Goal: Information Seeking & Learning: Learn about a topic

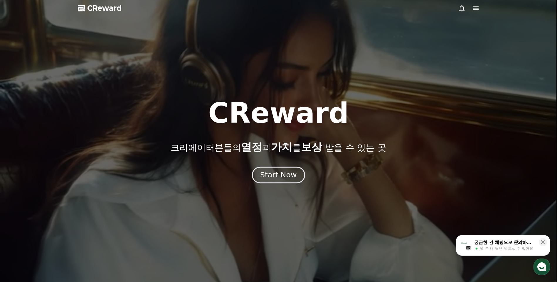
click at [282, 180] on div "Start Now" at bounding box center [278, 175] width 36 height 10
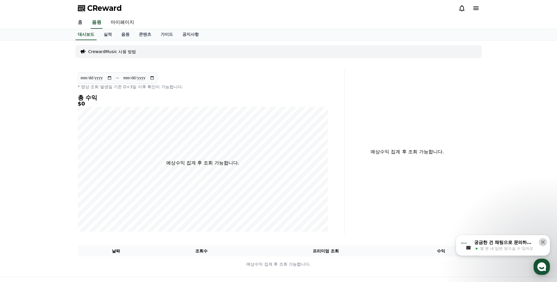
click at [545, 242] on icon at bounding box center [543, 242] width 6 height 6
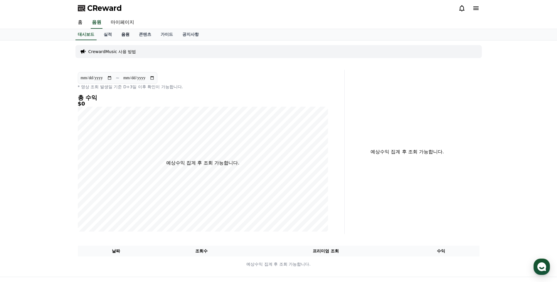
click at [125, 33] on link "음원" at bounding box center [125, 34] width 18 height 11
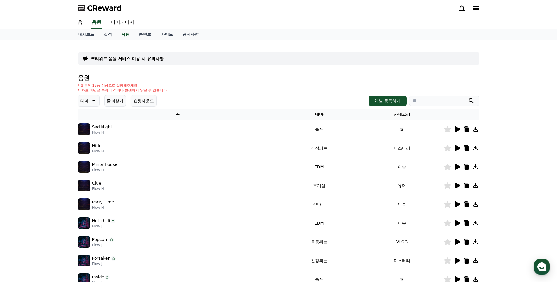
click at [456, 128] on icon at bounding box center [457, 129] width 6 height 6
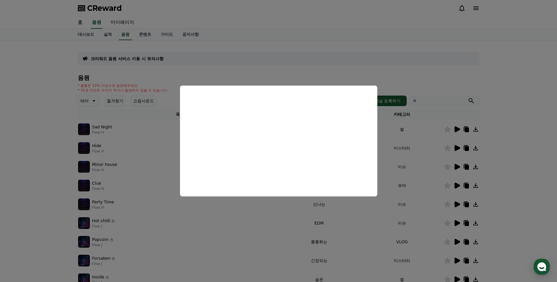
click at [98, 146] on button "close modal" at bounding box center [278, 141] width 557 height 282
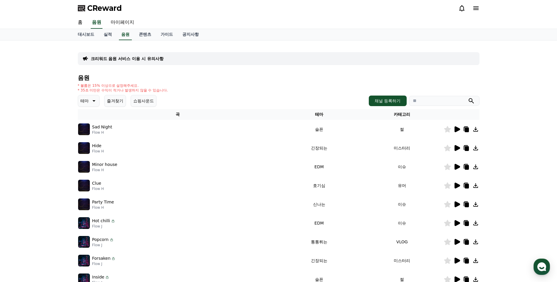
click at [85, 151] on img at bounding box center [84, 148] width 12 height 12
click at [457, 148] on icon at bounding box center [457, 148] width 6 height 6
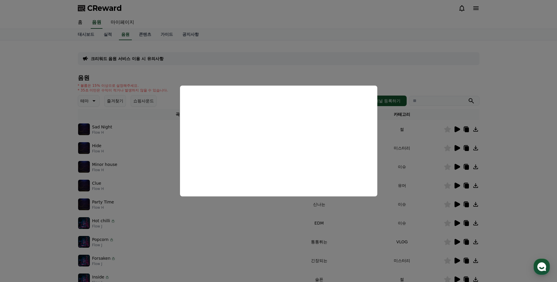
click at [456, 166] on button "close modal" at bounding box center [278, 141] width 557 height 282
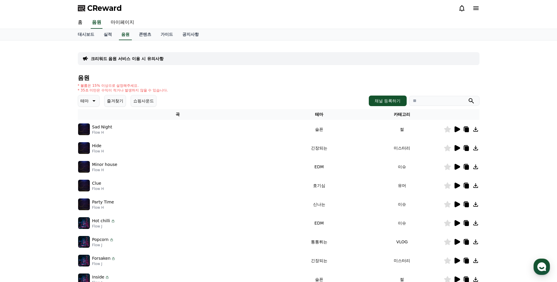
click at [456, 166] on icon at bounding box center [457, 167] width 6 height 6
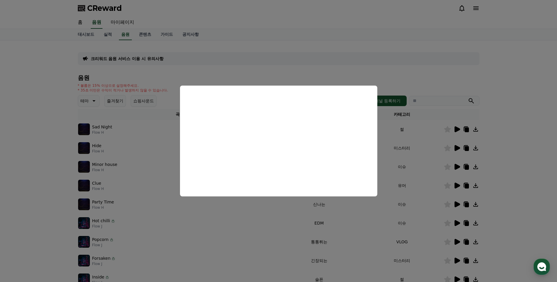
click at [454, 183] on button "close modal" at bounding box center [278, 141] width 557 height 282
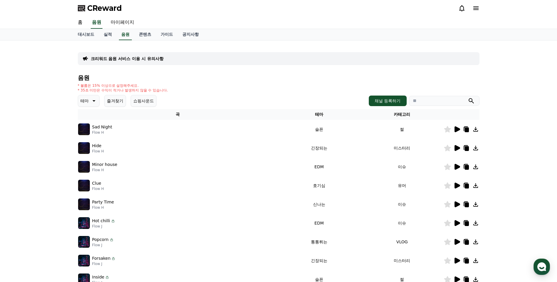
click at [94, 102] on icon at bounding box center [93, 100] width 3 height 1
click at [92, 148] on button "호기심" at bounding box center [87, 147] width 17 height 13
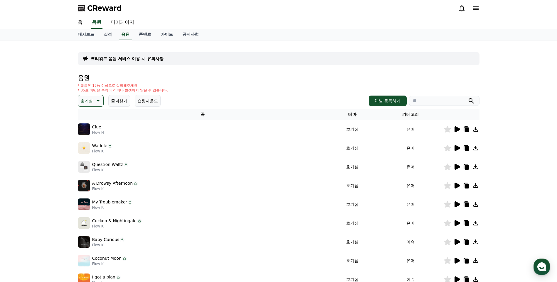
click at [457, 129] on icon at bounding box center [457, 129] width 6 height 6
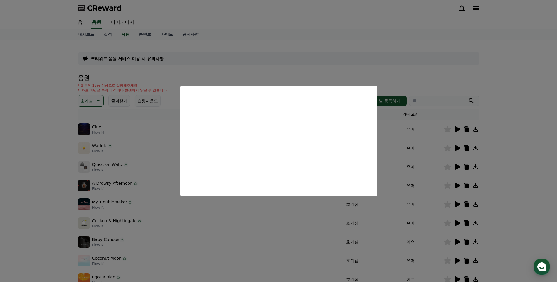
click at [456, 149] on button "close modal" at bounding box center [278, 141] width 557 height 282
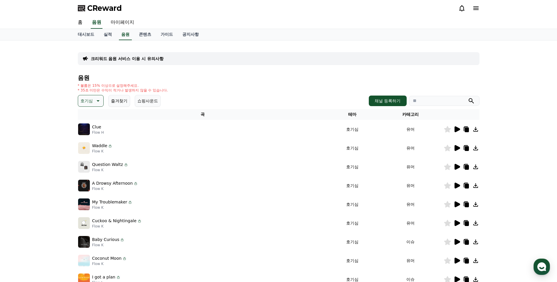
click at [456, 149] on icon at bounding box center [457, 148] width 6 height 6
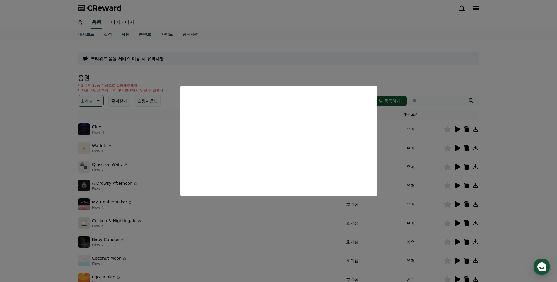
click at [526, 148] on button "close modal" at bounding box center [278, 141] width 557 height 282
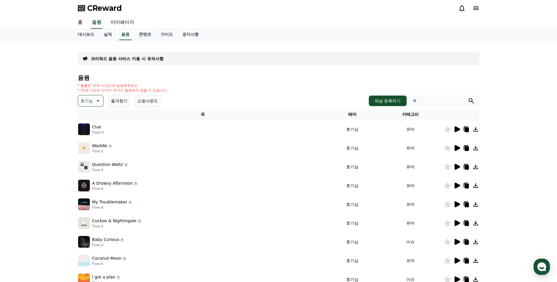
click at [457, 167] on icon at bounding box center [457, 167] width 6 height 6
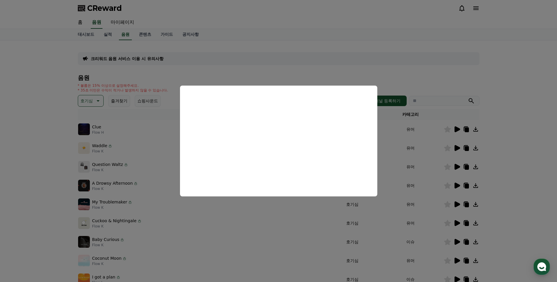
click at [455, 183] on button "close modal" at bounding box center [278, 141] width 557 height 282
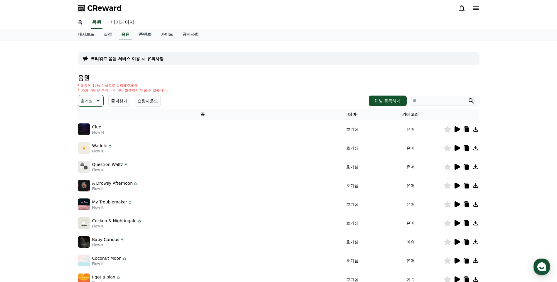
click at [454, 185] on icon at bounding box center [457, 186] width 6 height 6
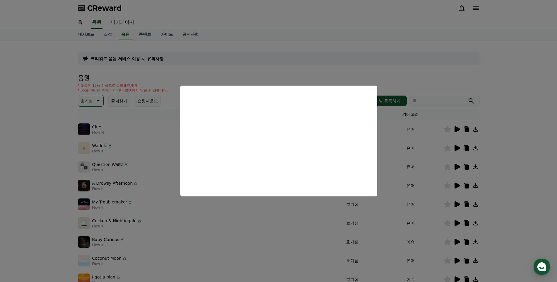
click at [458, 204] on button "close modal" at bounding box center [278, 141] width 557 height 282
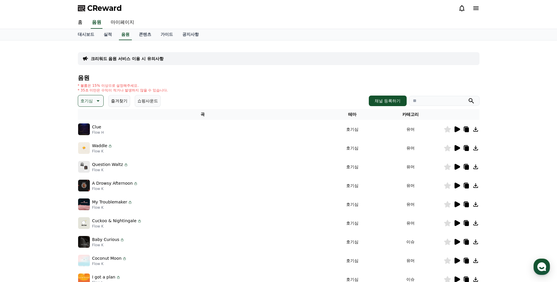
click at [458, 204] on icon at bounding box center [457, 205] width 6 height 6
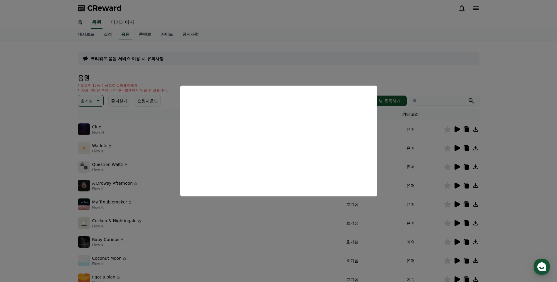
click at [510, 139] on button "close modal" at bounding box center [278, 141] width 557 height 282
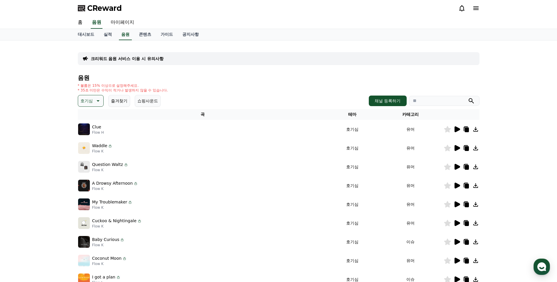
click at [453, 148] on icon at bounding box center [456, 148] width 7 height 7
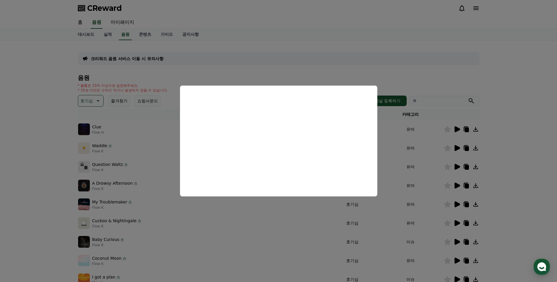
click at [536, 174] on button "close modal" at bounding box center [278, 141] width 557 height 282
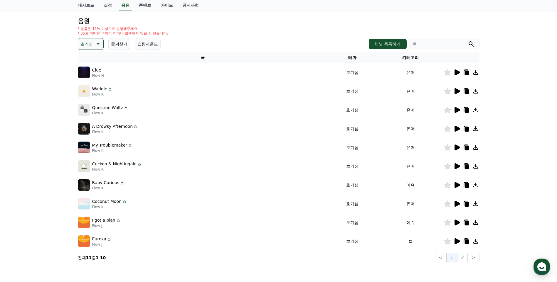
scroll to position [59, 0]
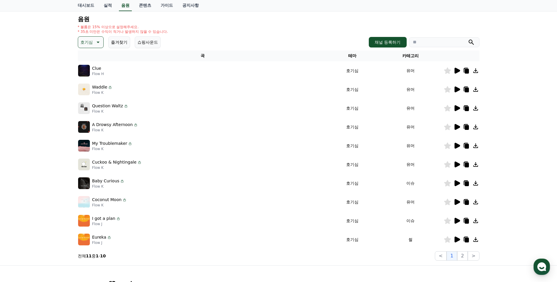
click at [455, 182] on icon at bounding box center [457, 183] width 6 height 6
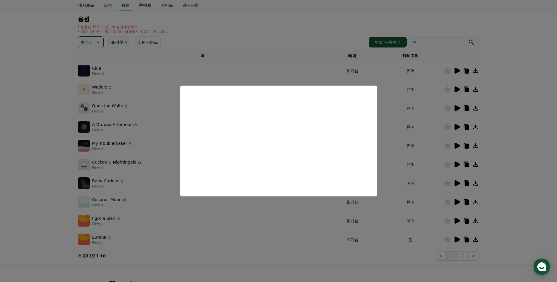
click at [532, 186] on button "close modal" at bounding box center [278, 141] width 557 height 282
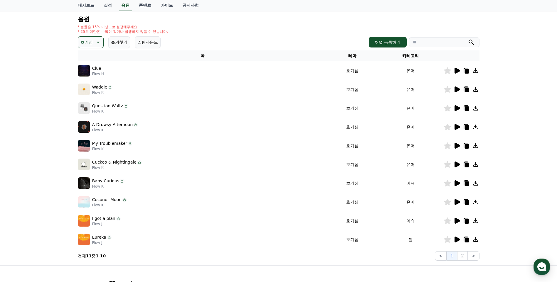
click at [457, 202] on icon at bounding box center [457, 202] width 6 height 6
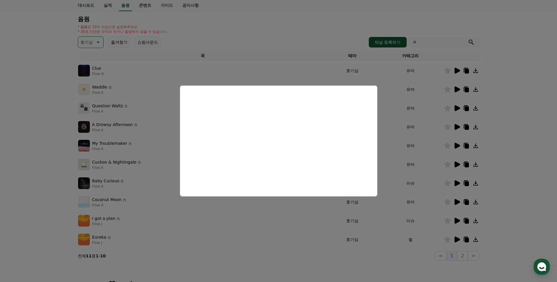
click at [517, 190] on button "close modal" at bounding box center [278, 141] width 557 height 282
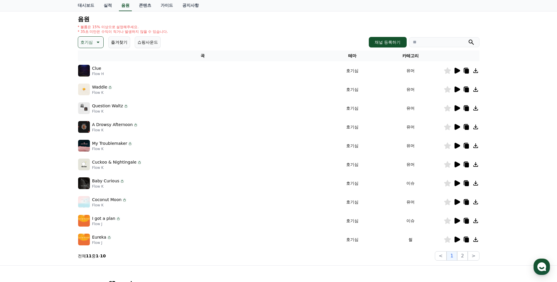
click at [458, 202] on icon at bounding box center [457, 202] width 6 height 6
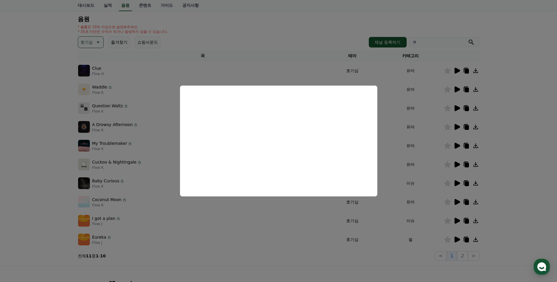
click at [529, 209] on button "close modal" at bounding box center [278, 141] width 557 height 282
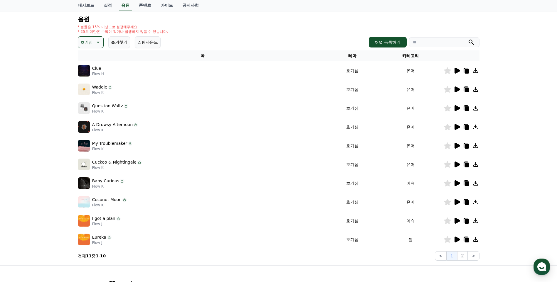
click at [455, 88] on icon at bounding box center [457, 90] width 6 height 6
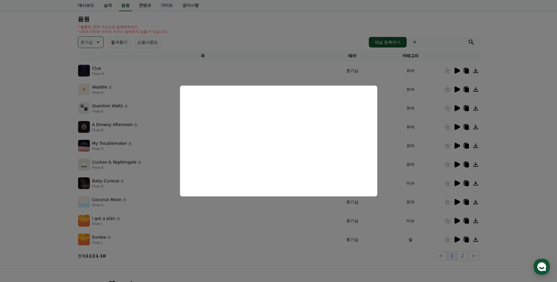
click at [24, 90] on button "close modal" at bounding box center [278, 141] width 557 height 282
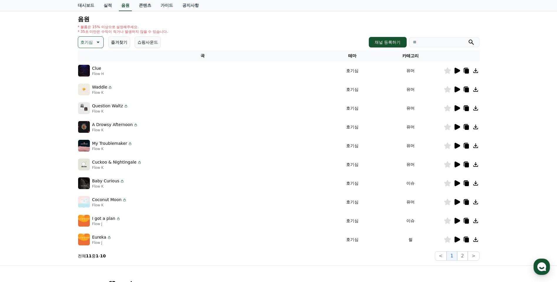
click at [476, 91] on icon at bounding box center [475, 89] width 7 height 7
click at [516, 76] on div "크리워드 음원 서비스 이용 시 유의사항 음원 * 볼륨은 15% 이상으로 설정해주세요. * 35초 미만은 수익이 적거나 발생하지 않을 수 있습니…" at bounding box center [278, 124] width 557 height 284
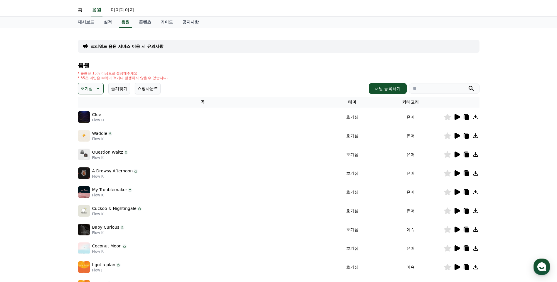
scroll to position [0, 0]
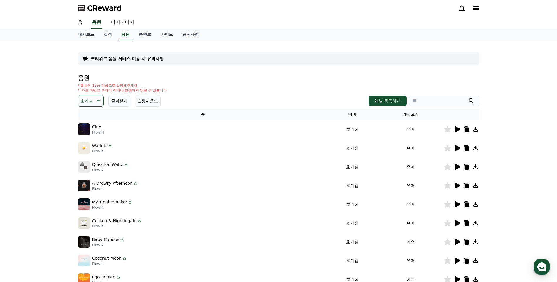
click at [476, 150] on icon at bounding box center [475, 148] width 5 height 5
click at [97, 6] on span "CReward" at bounding box center [104, 8] width 35 height 9
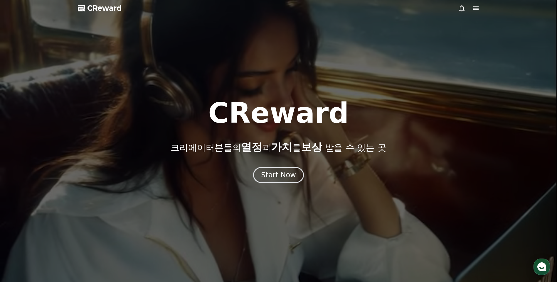
click at [477, 6] on icon at bounding box center [475, 8] width 5 height 4
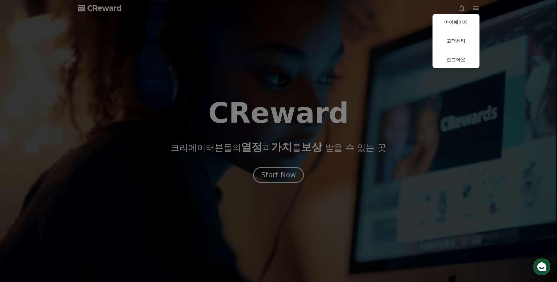
click at [452, 23] on link "마이페이지" at bounding box center [455, 22] width 47 height 16
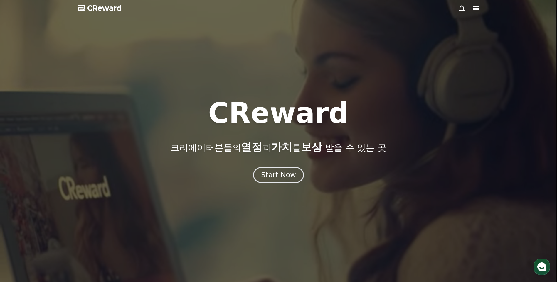
select select "**********"
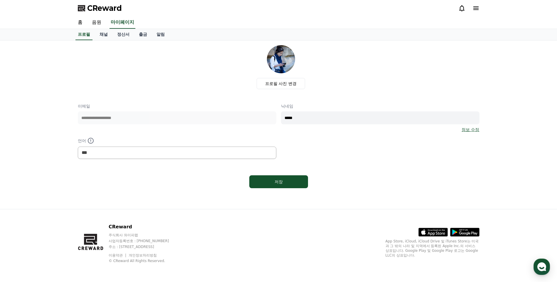
click at [94, 7] on span "CReward" at bounding box center [104, 8] width 35 height 9
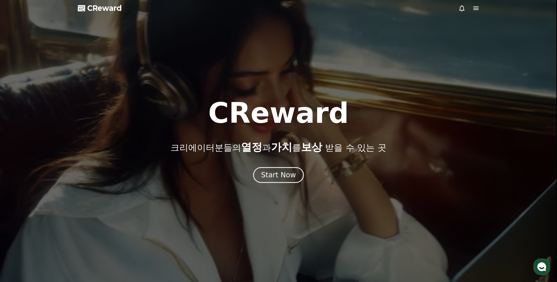
click at [475, 8] on icon at bounding box center [475, 8] width 5 height 4
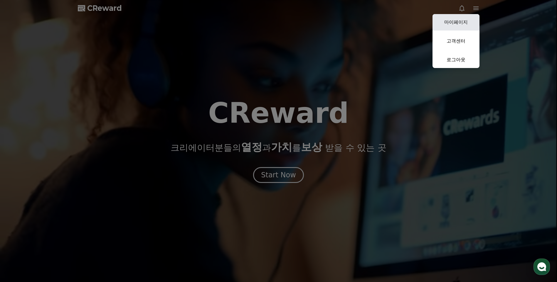
click at [456, 21] on link "마이페이지" at bounding box center [455, 22] width 47 height 16
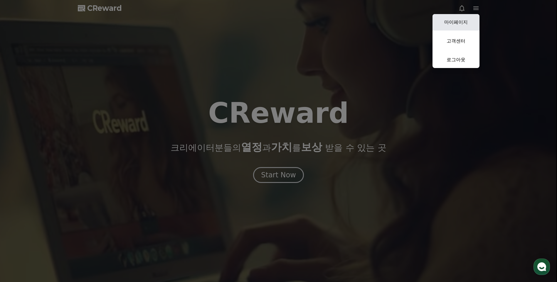
select select "**********"
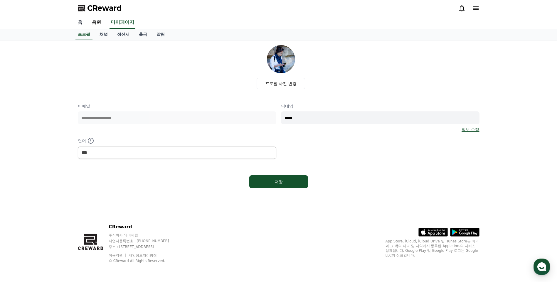
click at [79, 21] on link "홈" at bounding box center [80, 22] width 14 height 12
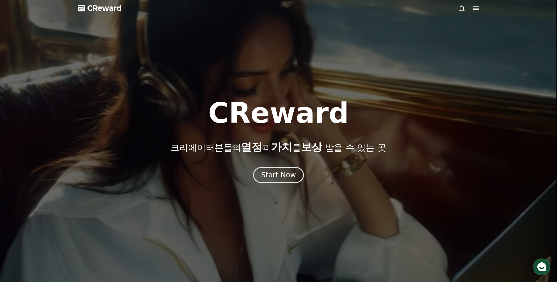
click at [473, 6] on icon at bounding box center [475, 8] width 5 height 4
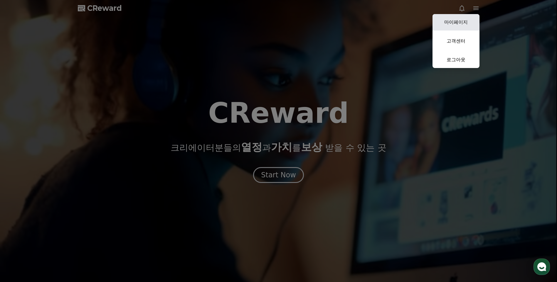
click at [461, 25] on link "마이페이지" at bounding box center [455, 22] width 47 height 16
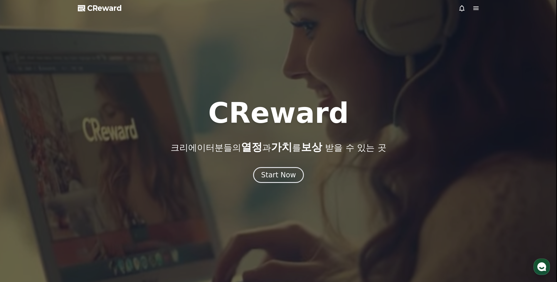
select select "**********"
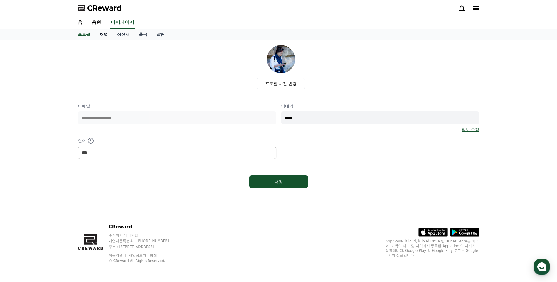
click at [101, 33] on link "채널" at bounding box center [104, 34] width 18 height 11
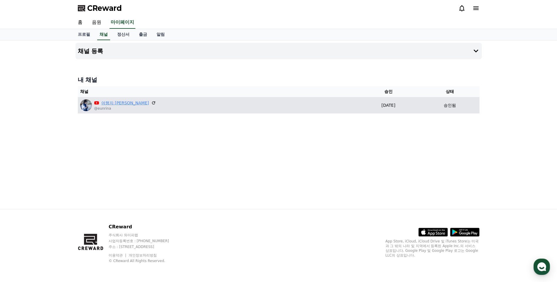
click at [107, 103] on link "여행자 [PERSON_NAME]" at bounding box center [125, 103] width 48 height 6
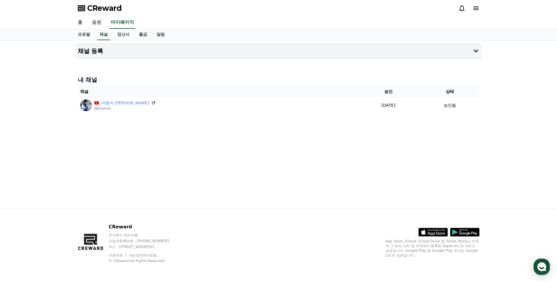
click at [101, 100] on link "여행자 [PERSON_NAME]" at bounding box center [125, 103] width 48 height 6
